Goal: Task Accomplishment & Management: Complete application form

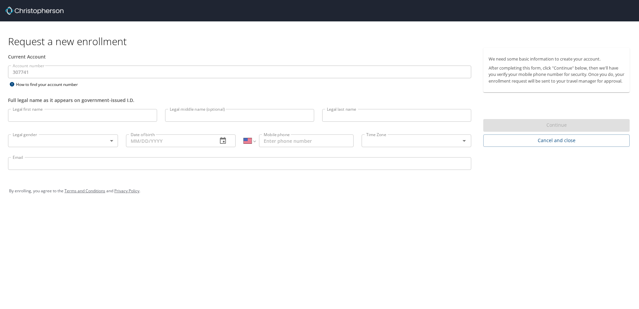
select select "US"
click at [69, 111] on input "Legal first name" at bounding box center [82, 115] width 149 height 13
type input "[PERSON_NAME]"
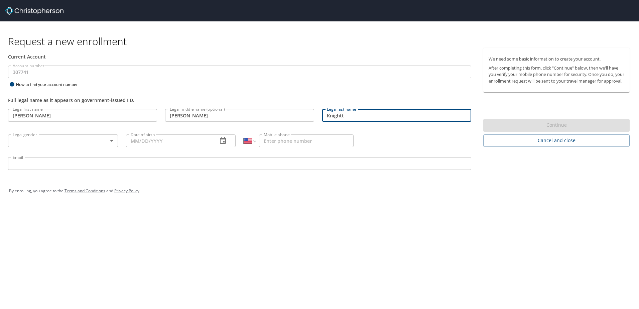
type input "Knightt"
click at [104, 140] on body "Request a new enrollment Current Account Account number 307741 Account number H…" at bounding box center [319, 154] width 639 height 309
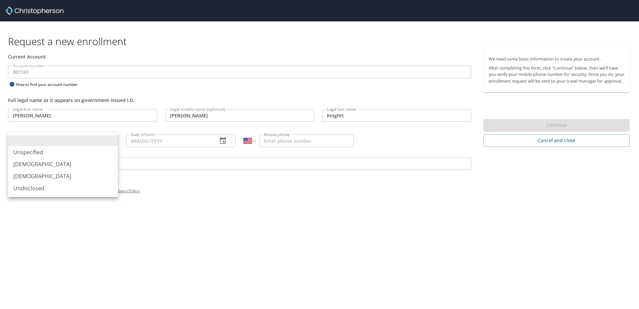
click at [92, 160] on li "[DEMOGRAPHIC_DATA]" at bounding box center [63, 164] width 110 height 12
type input "[DEMOGRAPHIC_DATA]"
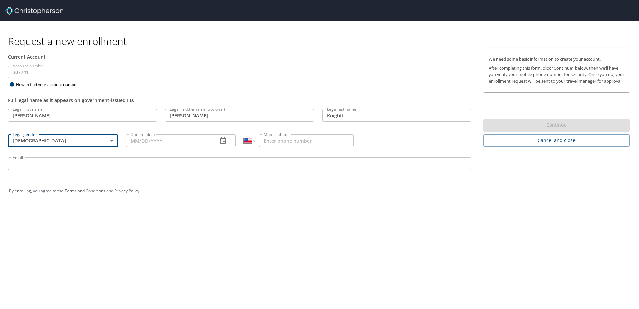
click at [152, 137] on input "Date of birth" at bounding box center [169, 140] width 87 height 13
type input "[DATE]"
click at [312, 145] on input "Mobile phone" at bounding box center [306, 140] width 95 height 13
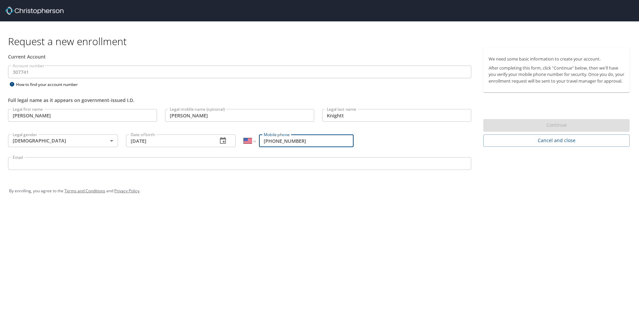
type input "[PHONE_NUMBER]"
click at [128, 159] on input "Email" at bounding box center [239, 163] width 463 height 13
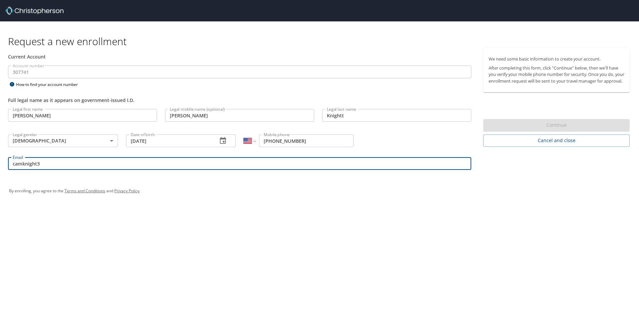
type input "[EMAIL_ADDRESS][DOMAIN_NAME]"
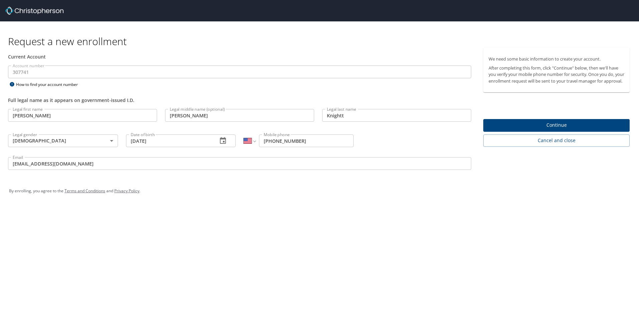
click at [390, 109] on div "Legal last name Knightt Legal last name" at bounding box center [396, 116] width 157 height 23
click at [394, 119] on input "Knightt" at bounding box center [396, 115] width 149 height 13
type input "Knight"
click at [339, 232] on div "Request a new enrollment Current Account Account number 307741 Account number H…" at bounding box center [319, 154] width 639 height 309
click at [561, 129] on span "Continue" at bounding box center [557, 125] width 136 height 8
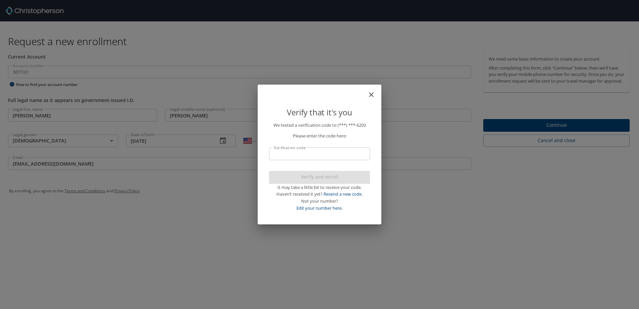
click at [359, 154] on input "Verification code" at bounding box center [319, 153] width 101 height 13
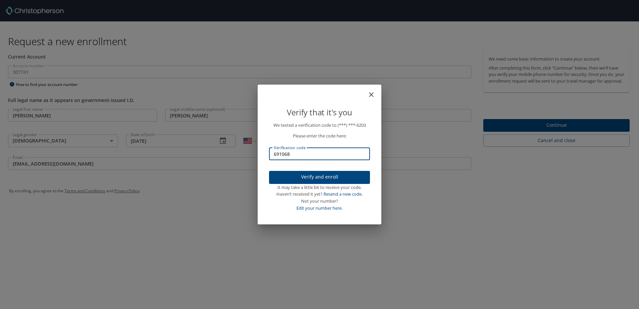
type input "691068"
click at [325, 173] on button "Verify and enroll" at bounding box center [319, 177] width 101 height 13
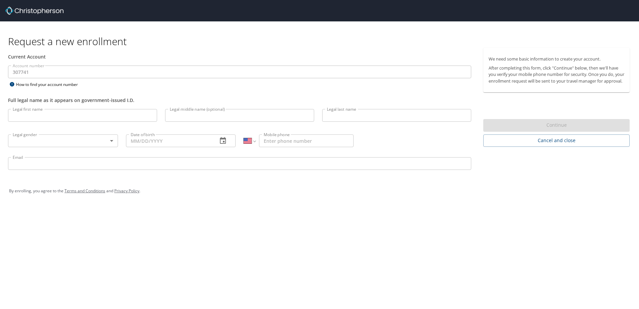
select select "US"
click at [63, 118] on input "Legal first name" at bounding box center [82, 115] width 149 height 13
type input "[PERSON_NAME]"
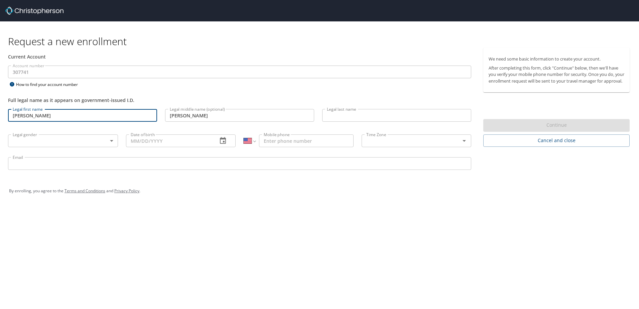
type input "Knight"
type input "[DEMOGRAPHIC_DATA]"
type input "[DATE]"
type input "[PHONE_NUMBER]"
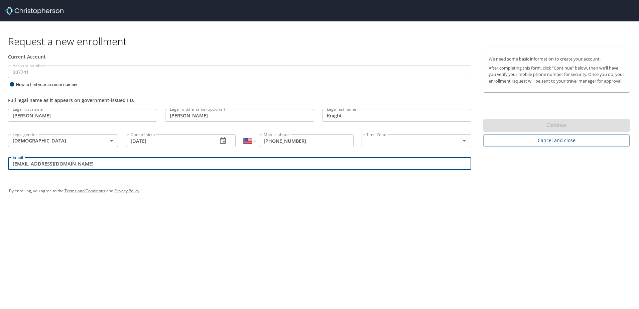
drag, startPoint x: 80, startPoint y: 165, endPoint x: 38, endPoint y: 164, distance: 41.1
click at [38, 164] on input "[EMAIL_ADDRESS][DOMAIN_NAME]" at bounding box center [239, 163] width 463 height 13
type input "[PERSON_NAME][EMAIL_ADDRESS][PERSON_NAME][DOMAIN_NAME]"
click at [187, 262] on div "Request a new enrollment Current Account Account number 307741 Account number H…" at bounding box center [319, 154] width 639 height 309
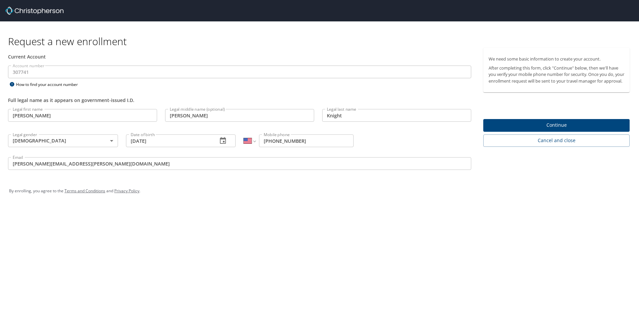
click at [581, 129] on span "Continue" at bounding box center [557, 125] width 136 height 8
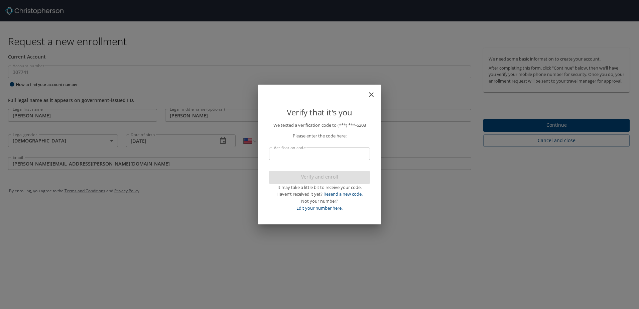
click at [280, 143] on p "We texted a verification code to (***) ***- 6203 Please enter the code here: Ve…" at bounding box center [319, 167] width 101 height 90
click at [289, 152] on input "Verification code" at bounding box center [319, 153] width 101 height 13
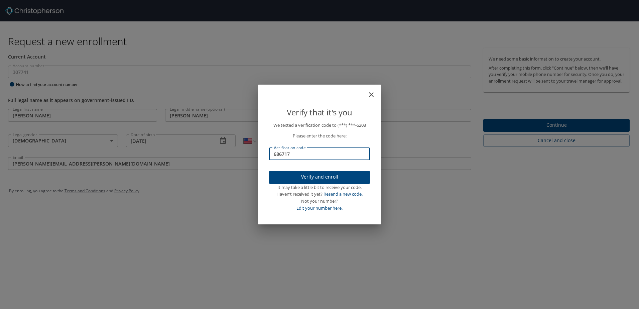
type input "686717"
